Goal: Download file/media

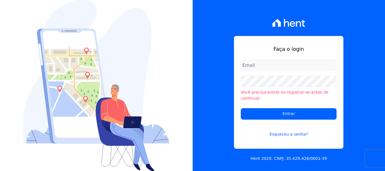
type input "[PERSON_NAME][EMAIL_ADDRESS][DOMAIN_NAME]"
click at [213, 78] on div "Faça o login [PERSON_NAME][EMAIL_ADDRESS][DOMAIN_NAME] Você precisa entrar ou r…" at bounding box center [289, 85] width 193 height 171
drag, startPoint x: 183, startPoint y: 80, endPoint x: 187, endPoint y: 81, distance: 4.4
click at [182, 80] on div at bounding box center [96, 85] width 193 height 171
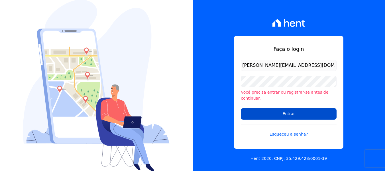
click at [256, 109] on input "Entrar" at bounding box center [289, 113] width 96 height 11
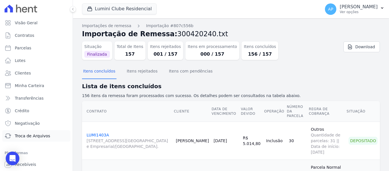
click at [36, 135] on span "Troca de Arquivos" at bounding box center [32, 136] width 35 height 6
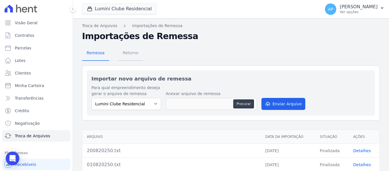
click at [129, 53] on span "Retorno" at bounding box center [130, 52] width 23 height 11
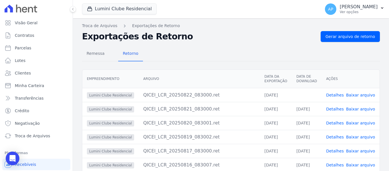
click at [358, 95] on link "Baixar arquivo" at bounding box center [360, 95] width 29 height 5
click at [198, 47] on div "Remessa Retorno" at bounding box center [231, 53] width 298 height 15
drag, startPoint x: 138, startPoint y: 11, endPoint x: 133, endPoint y: 19, distance: 9.3
click at [138, 11] on button "Lumini Clube Residencial" at bounding box center [119, 8] width 75 height 11
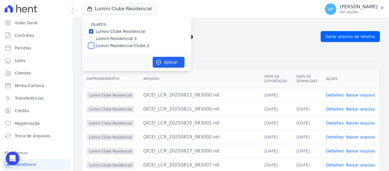
click at [90, 48] on input "Lumini Residencial Clube 2" at bounding box center [91, 45] width 5 height 5
checkbox input "true"
click at [91, 31] on input "Lumini Clube Residencial" at bounding box center [91, 31] width 5 height 5
checkbox input "false"
click at [173, 67] on button "Aplicar" at bounding box center [169, 62] width 32 height 11
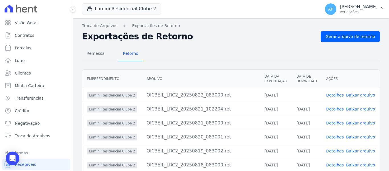
click at [364, 97] on link "Baixar arquivo" at bounding box center [360, 95] width 29 height 5
